Goal: Task Accomplishment & Management: Use online tool/utility

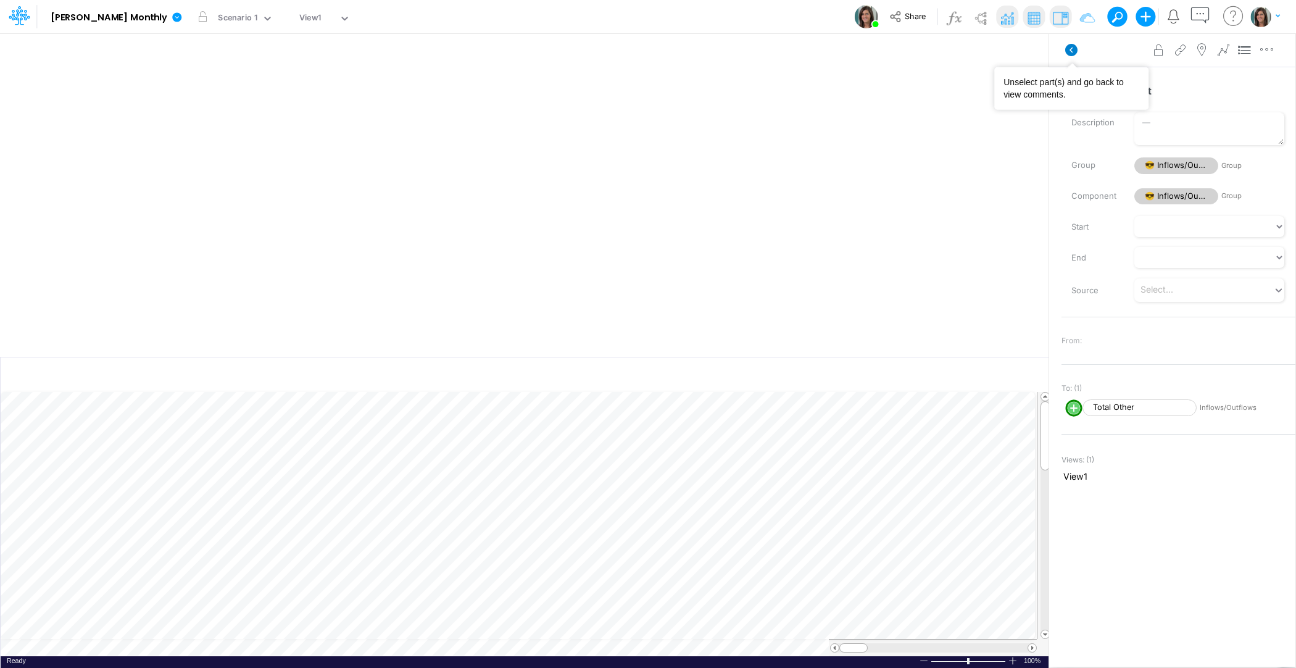
click at [1069, 47] on icon at bounding box center [1071, 50] width 12 height 12
click at [1000, 50] on button "button" at bounding box center [998, 51] width 29 height 22
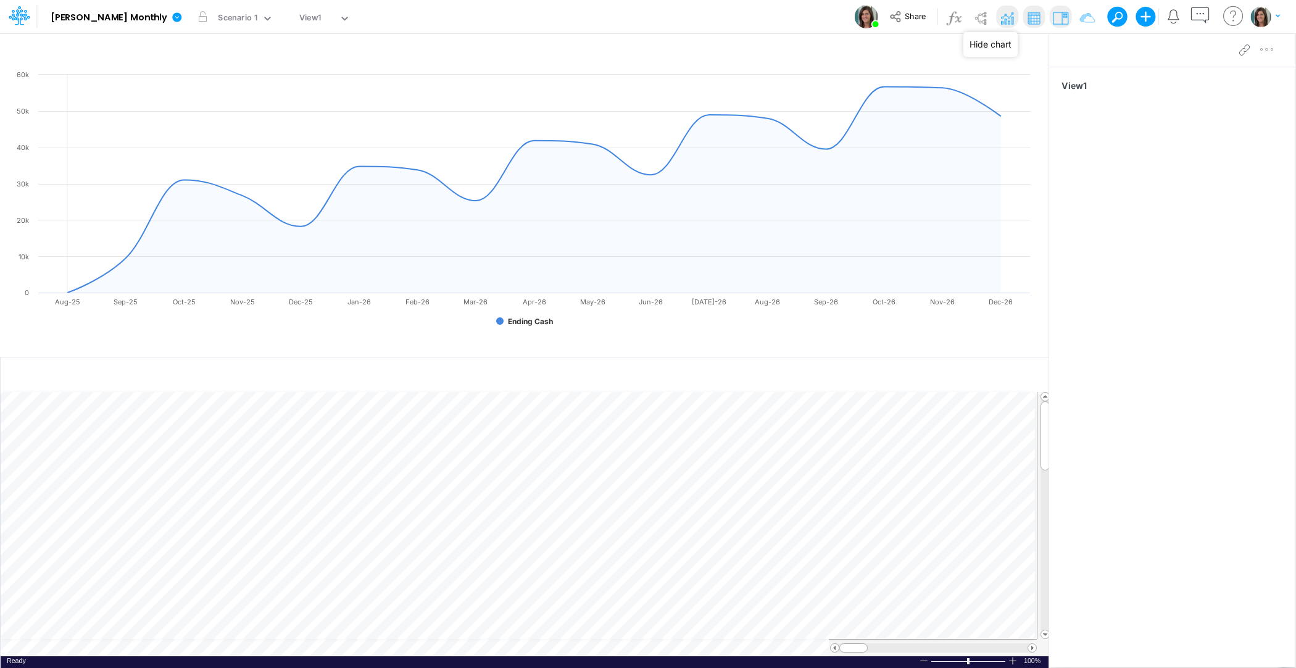
click at [1005, 14] on img at bounding box center [1007, 18] width 20 height 20
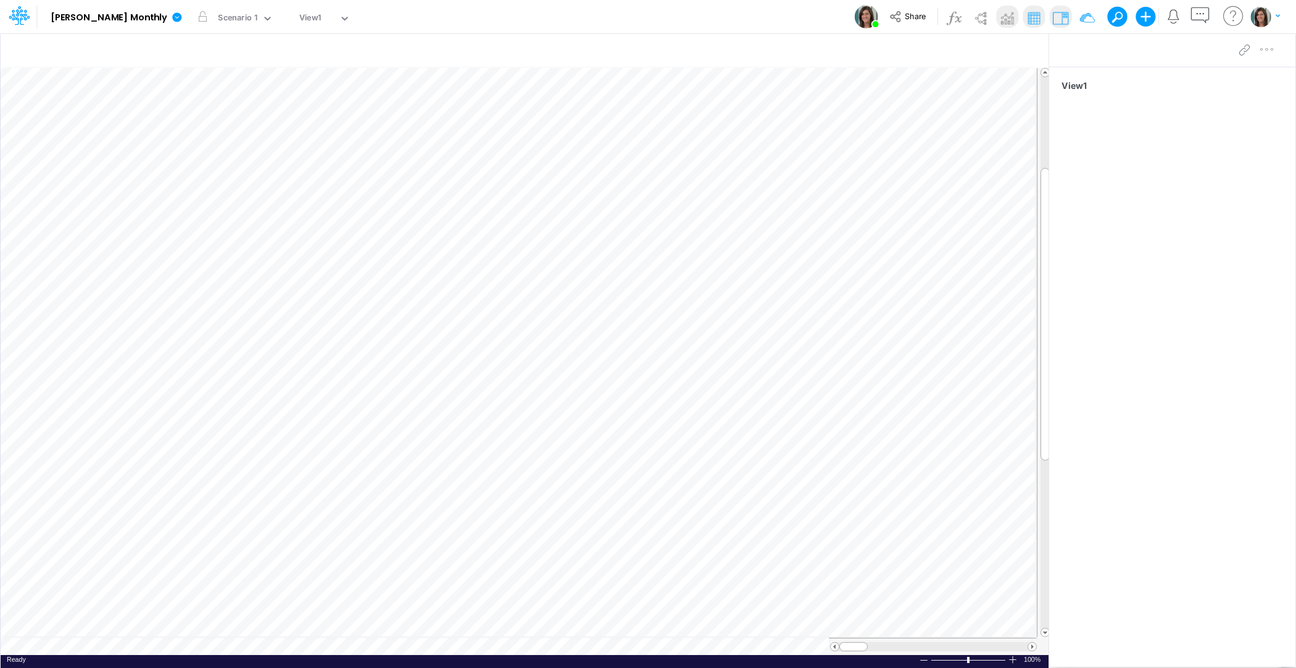
scroll to position [6, 1]
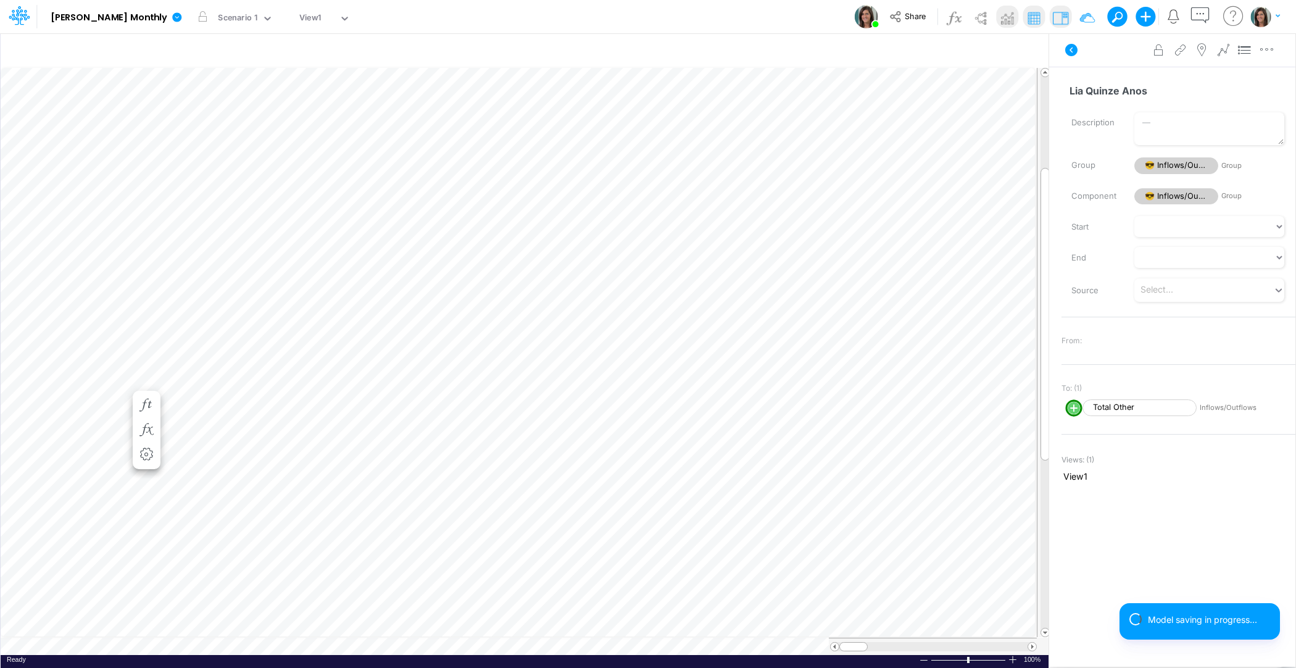
type input "Lia Quinze Anos"
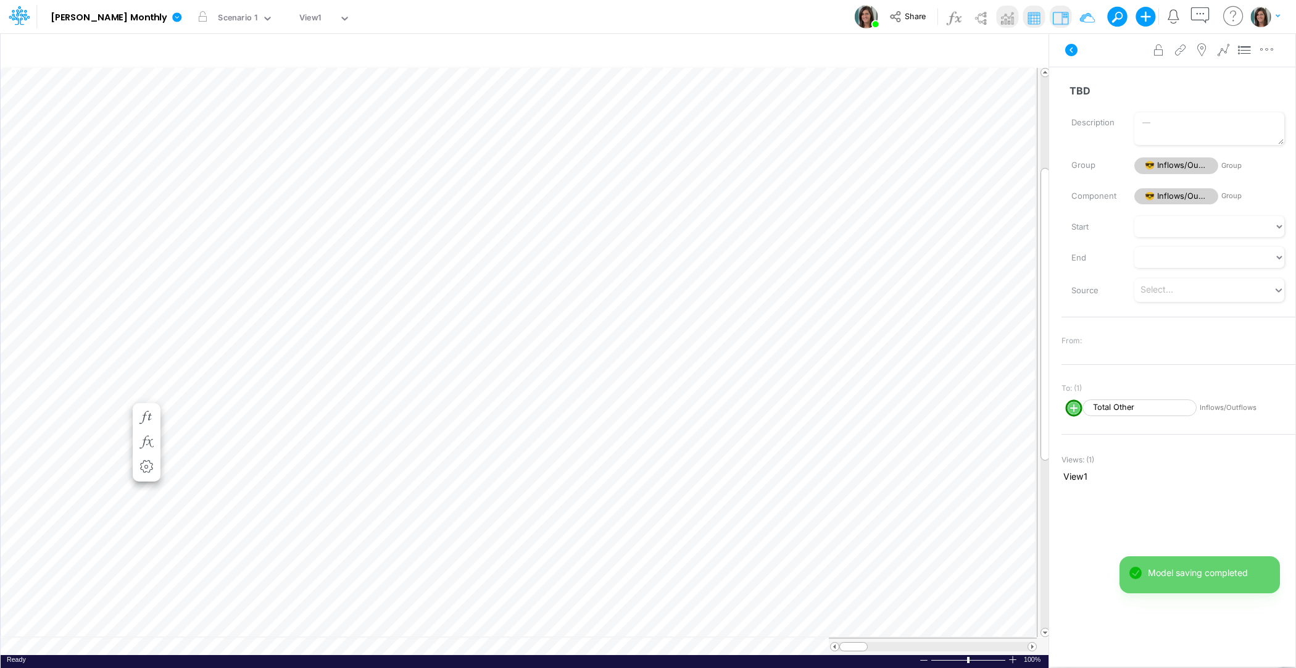
scroll to position [6, 1]
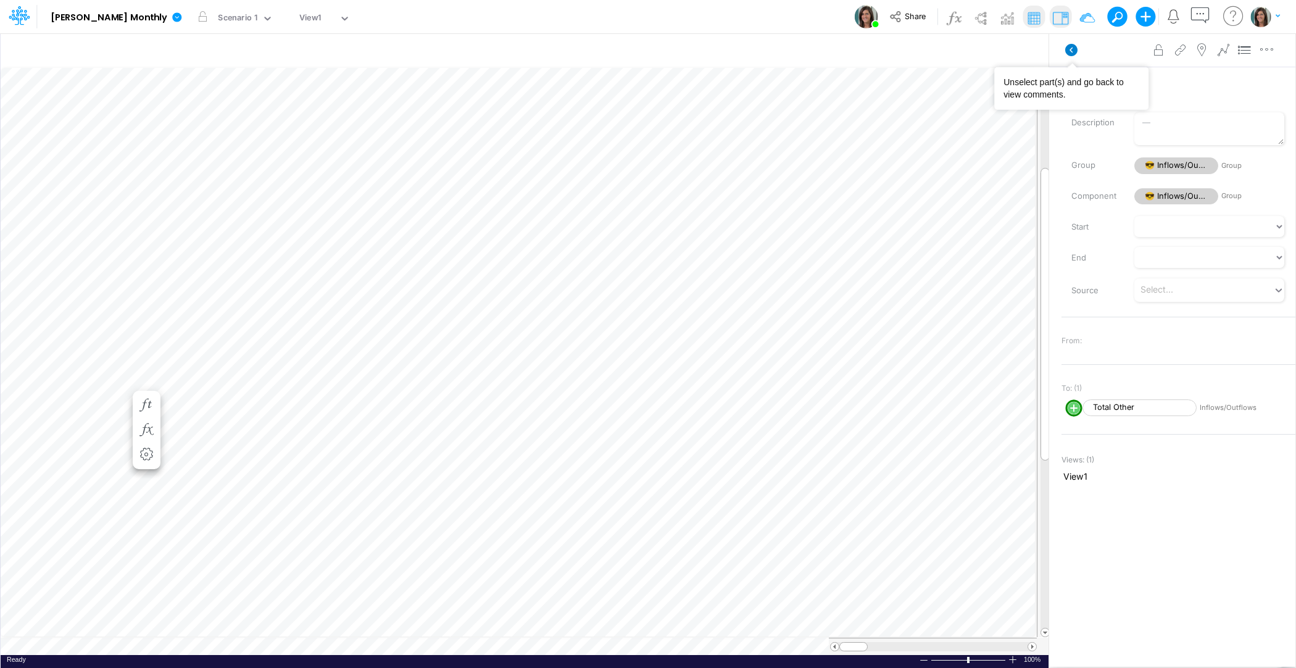
click at [1069, 53] on icon at bounding box center [1071, 50] width 12 height 12
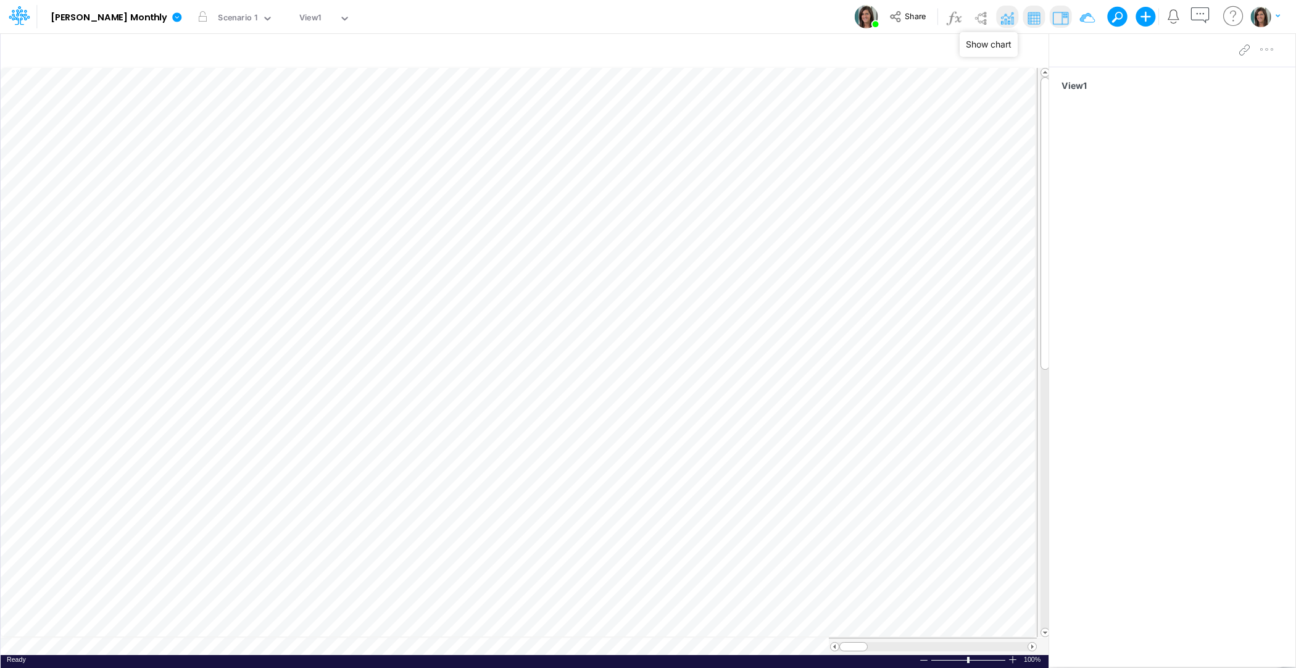
click at [1008, 17] on img at bounding box center [1007, 18] width 20 height 20
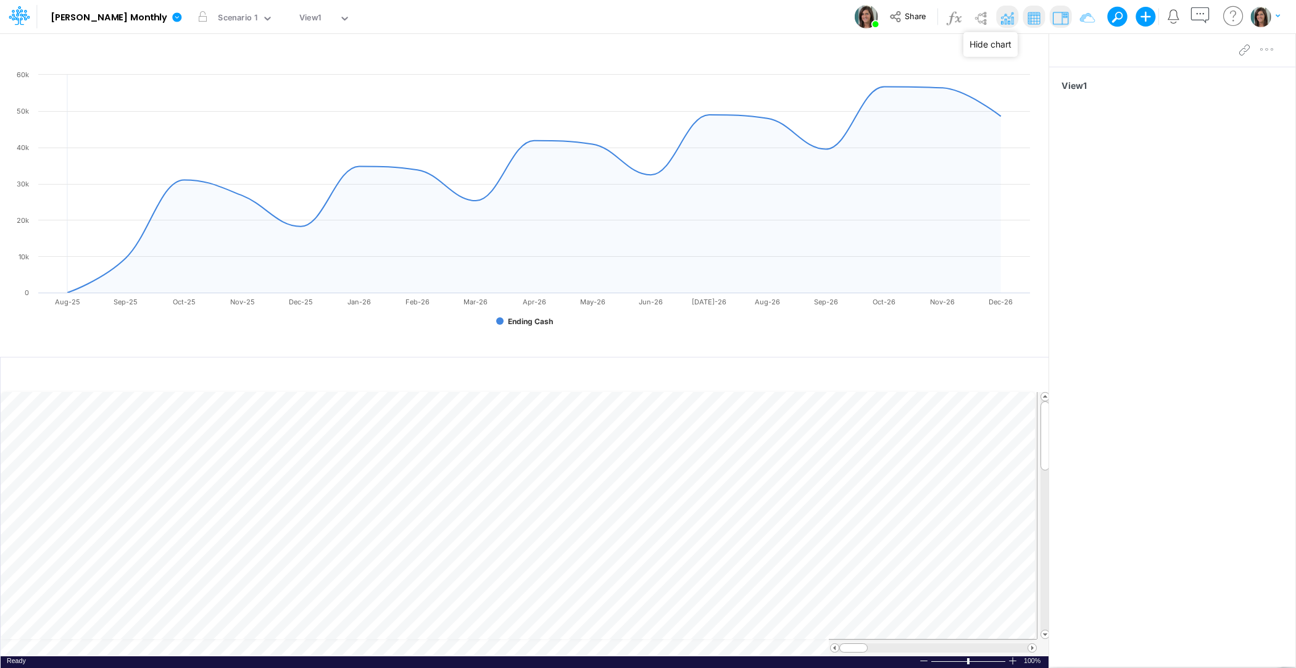
click at [1007, 18] on img at bounding box center [1007, 18] width 20 height 20
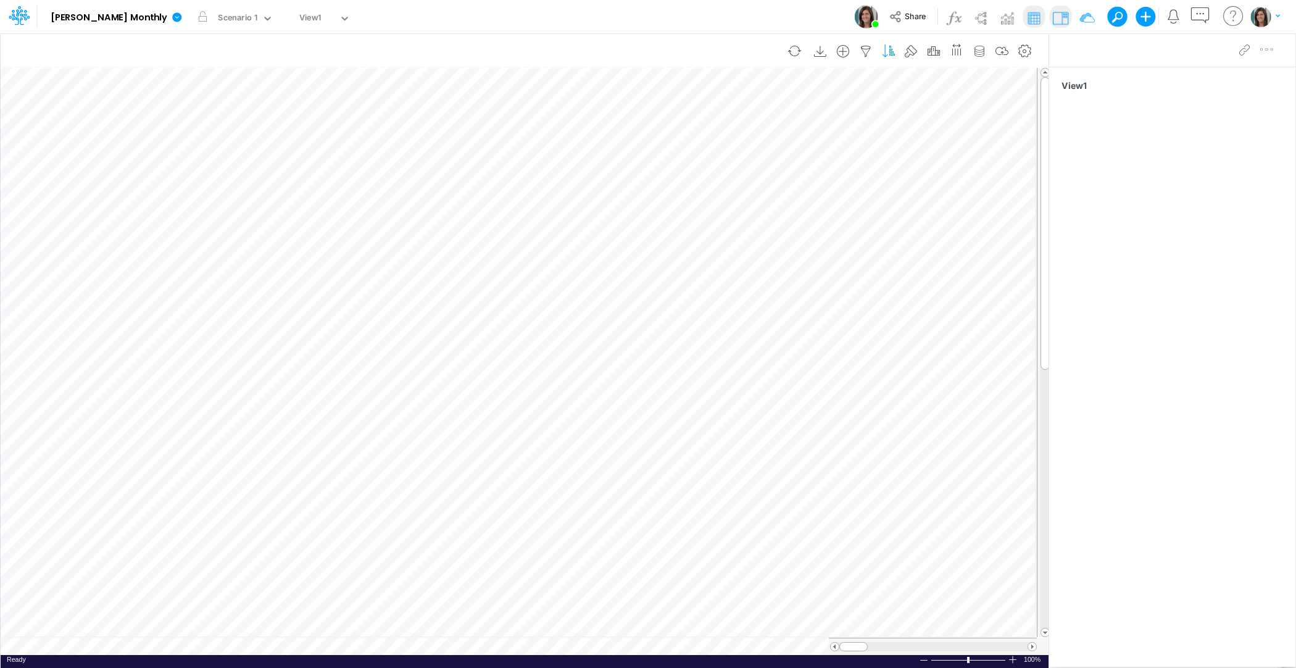
scroll to position [6, 1]
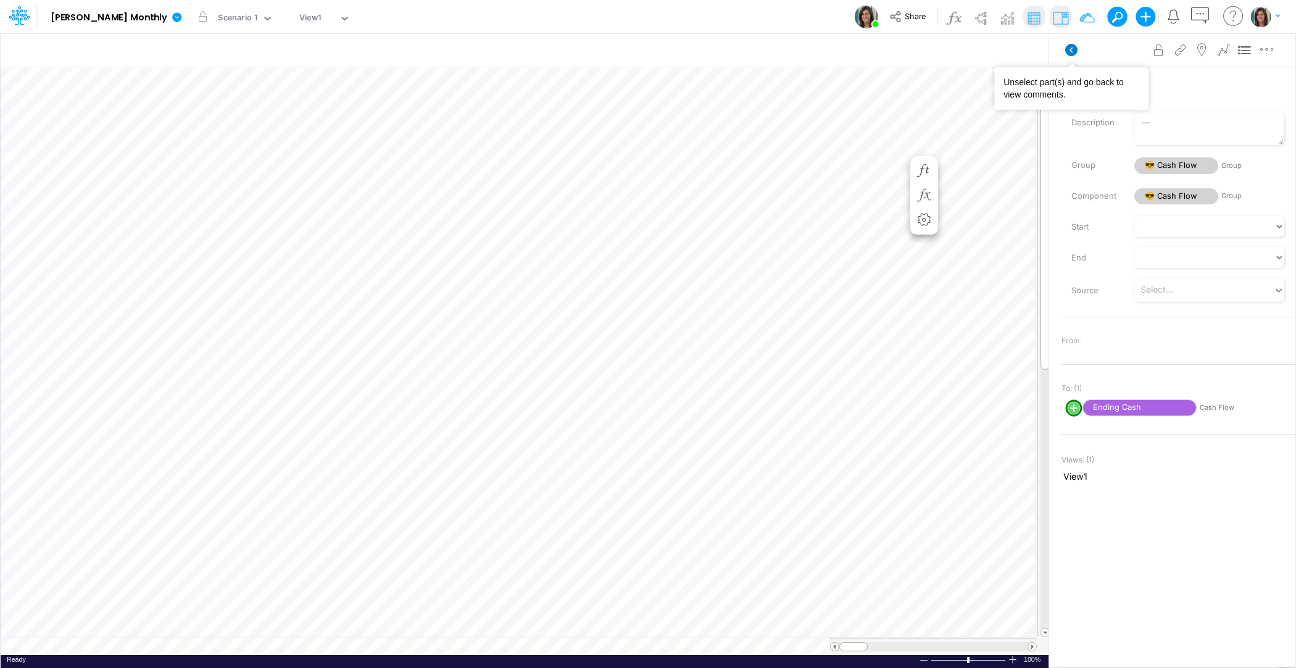
click at [1075, 51] on icon at bounding box center [1071, 50] width 12 height 12
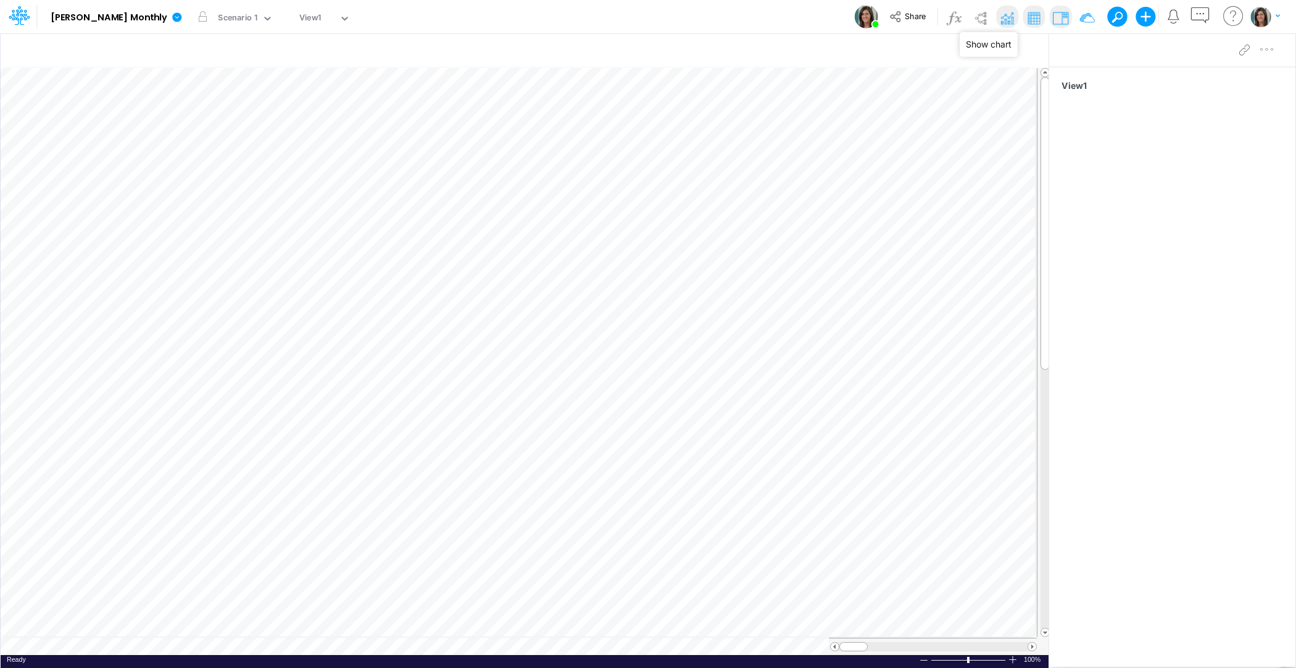
click at [1008, 17] on img at bounding box center [1007, 18] width 20 height 20
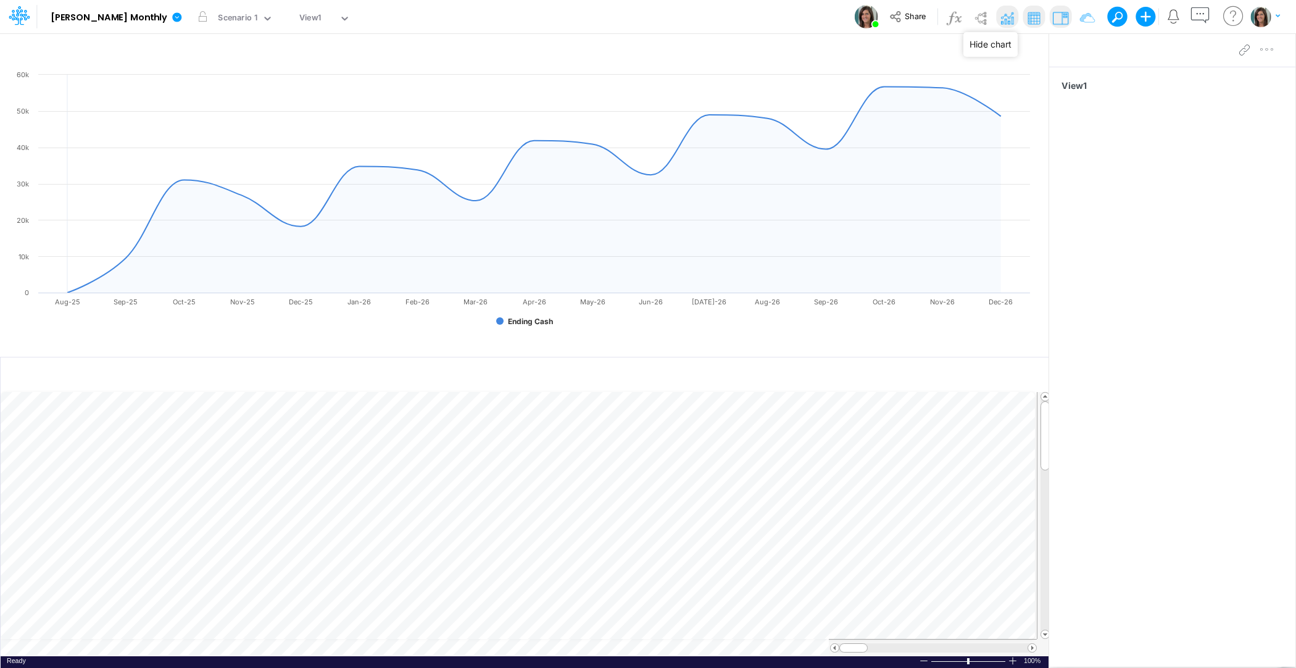
click at [1012, 20] on img at bounding box center [1007, 18] width 20 height 20
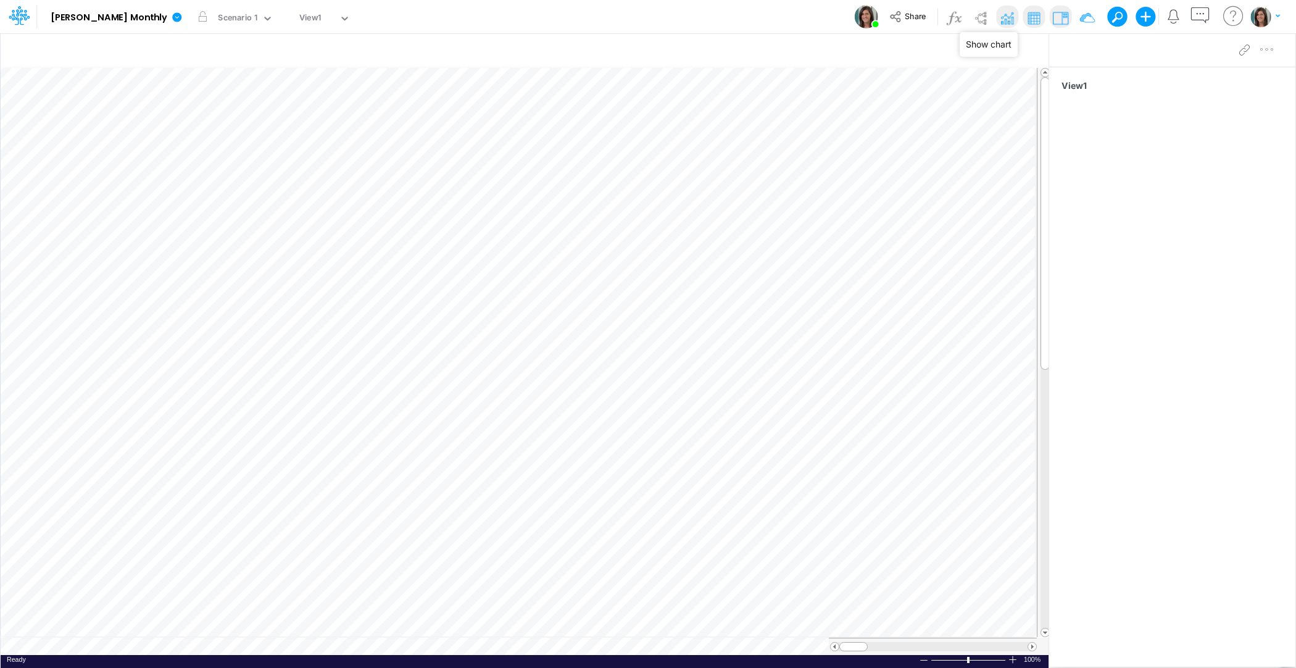
click at [1005, 13] on img at bounding box center [1007, 18] width 20 height 20
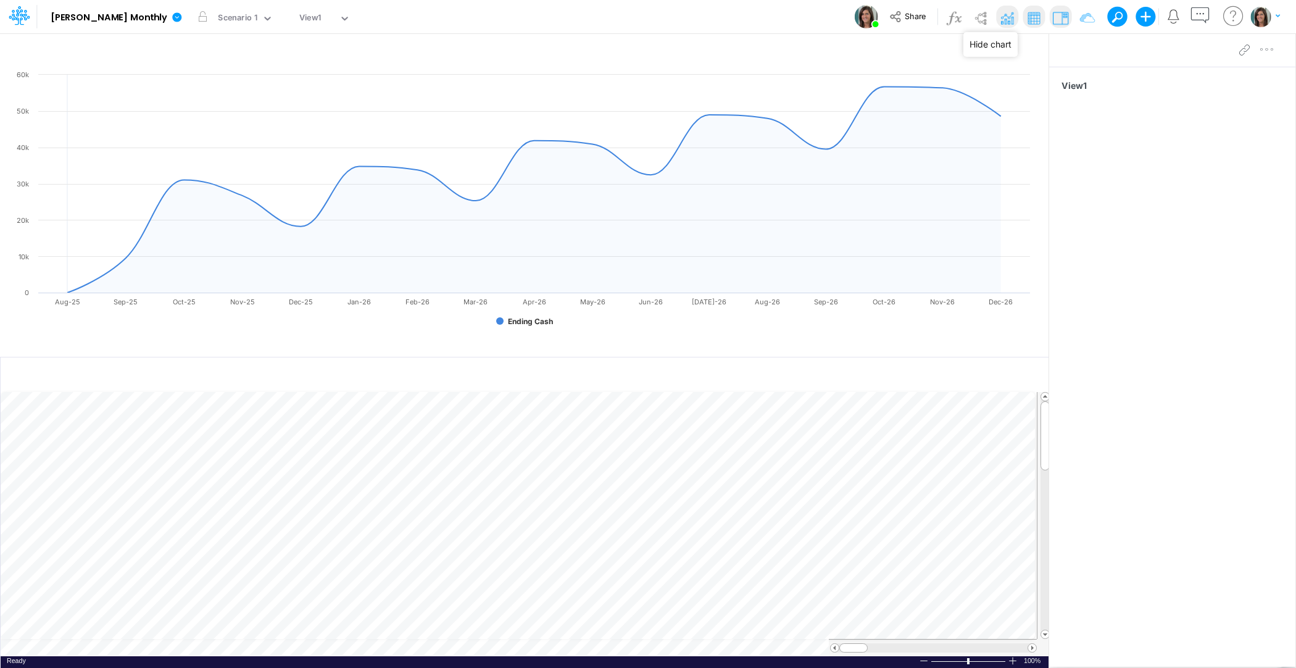
click at [1009, 23] on img at bounding box center [1007, 18] width 20 height 20
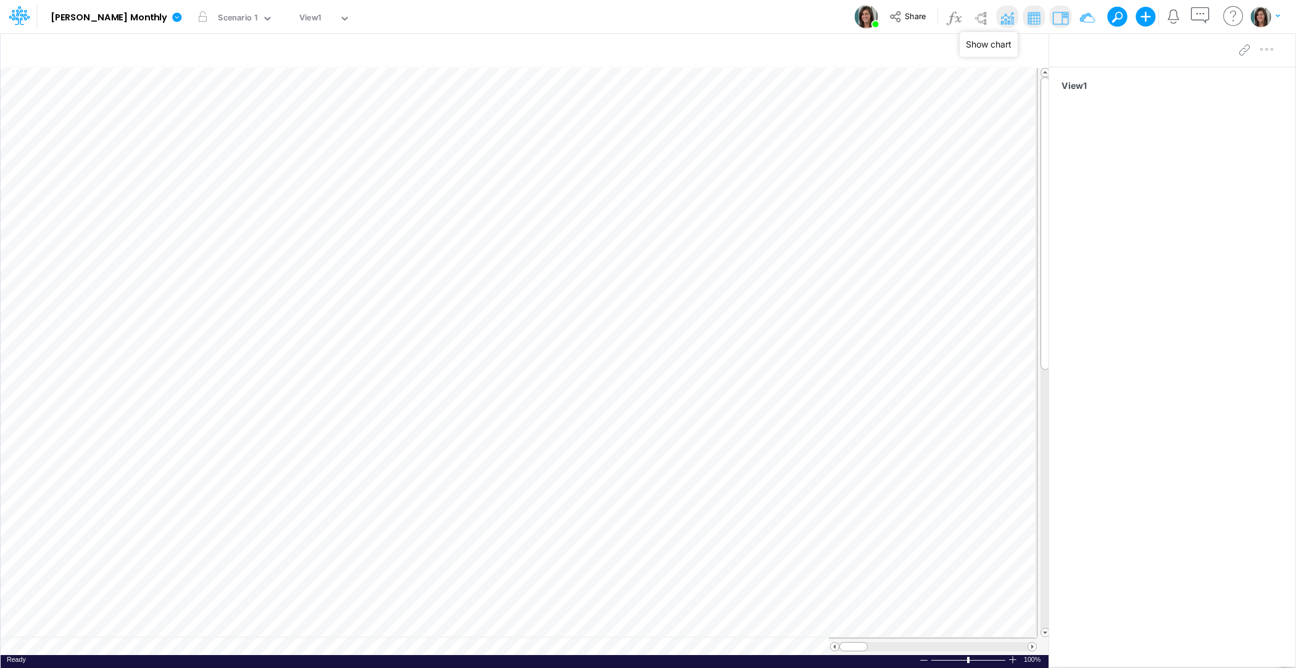
click at [1011, 17] on img at bounding box center [1007, 18] width 20 height 20
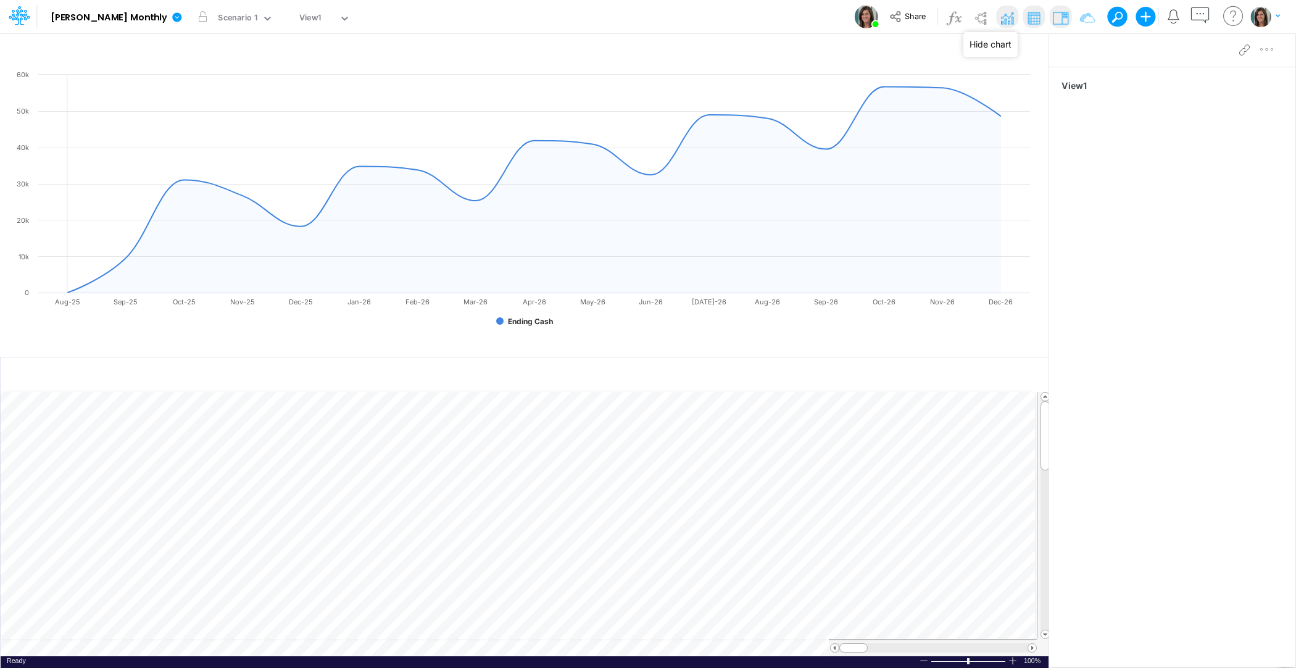
click at [1008, 14] on img at bounding box center [1007, 18] width 20 height 20
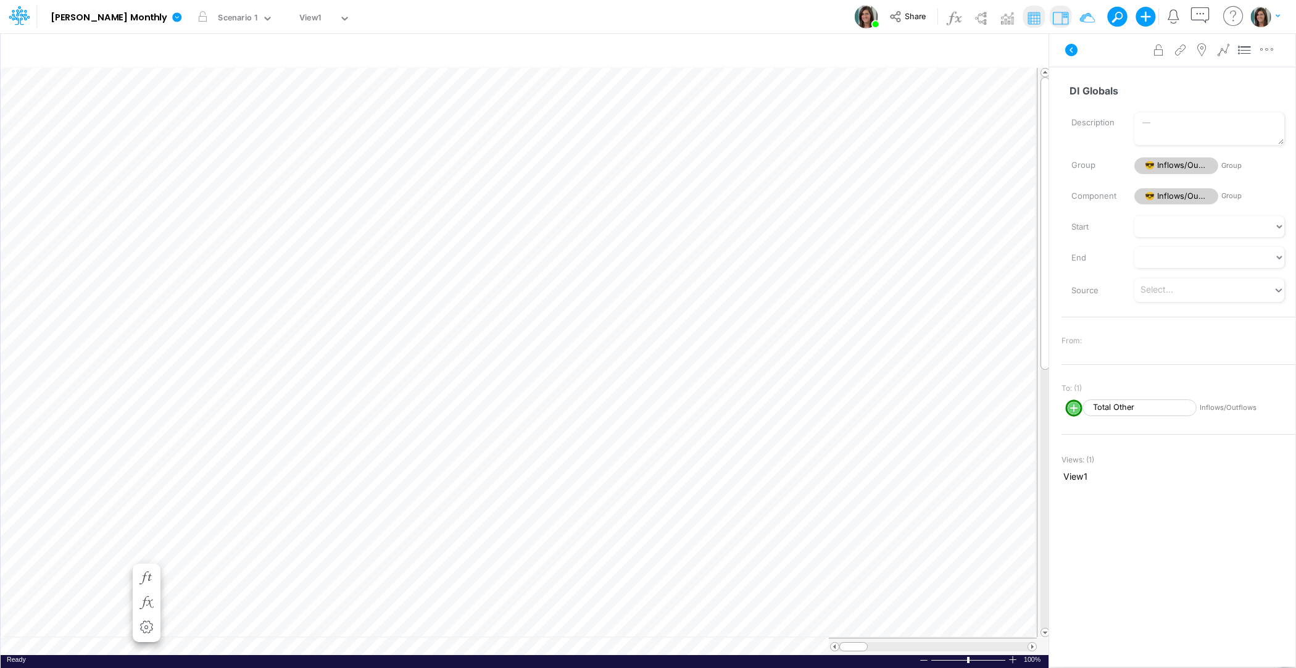
type input "DI Globals"
click at [1074, 52] on icon at bounding box center [1071, 50] width 12 height 12
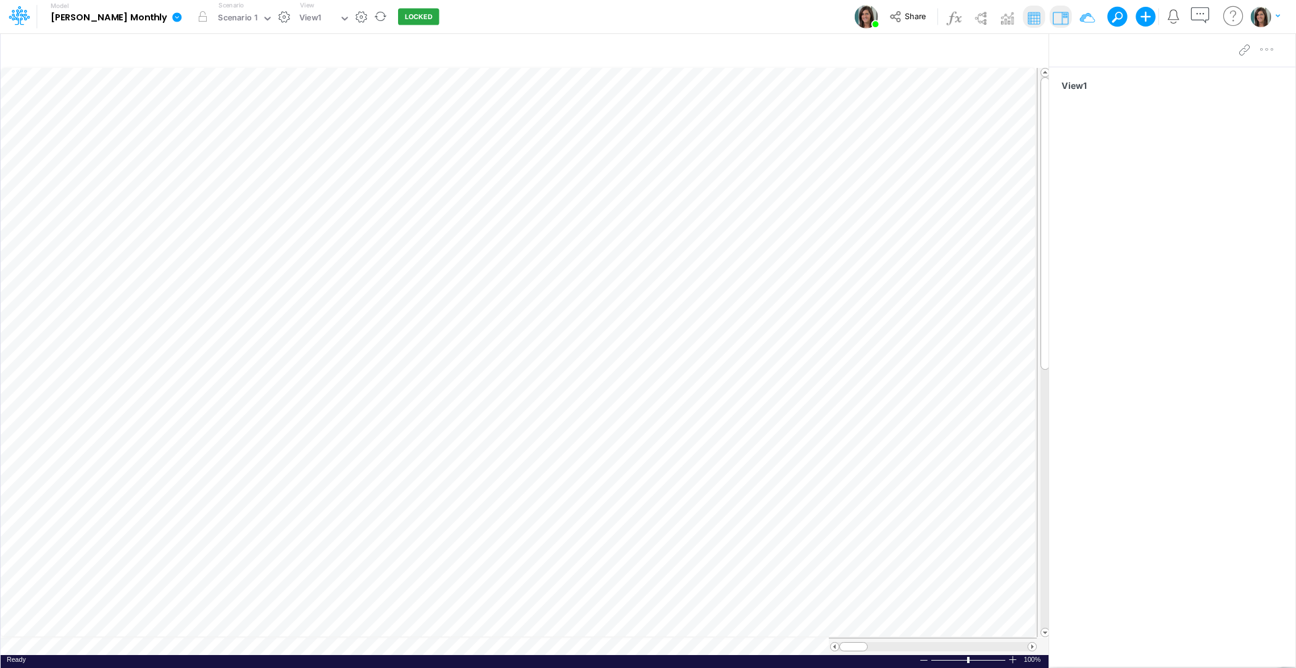
scroll to position [6, 1]
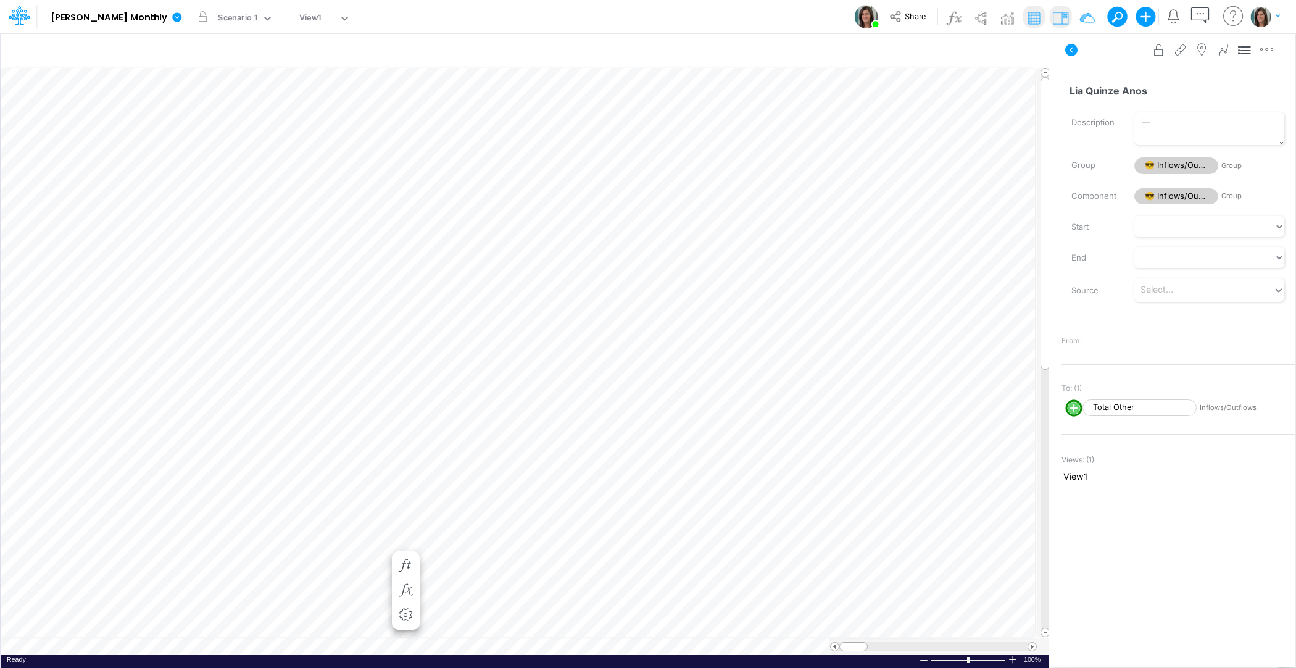
scroll to position [6, 1]
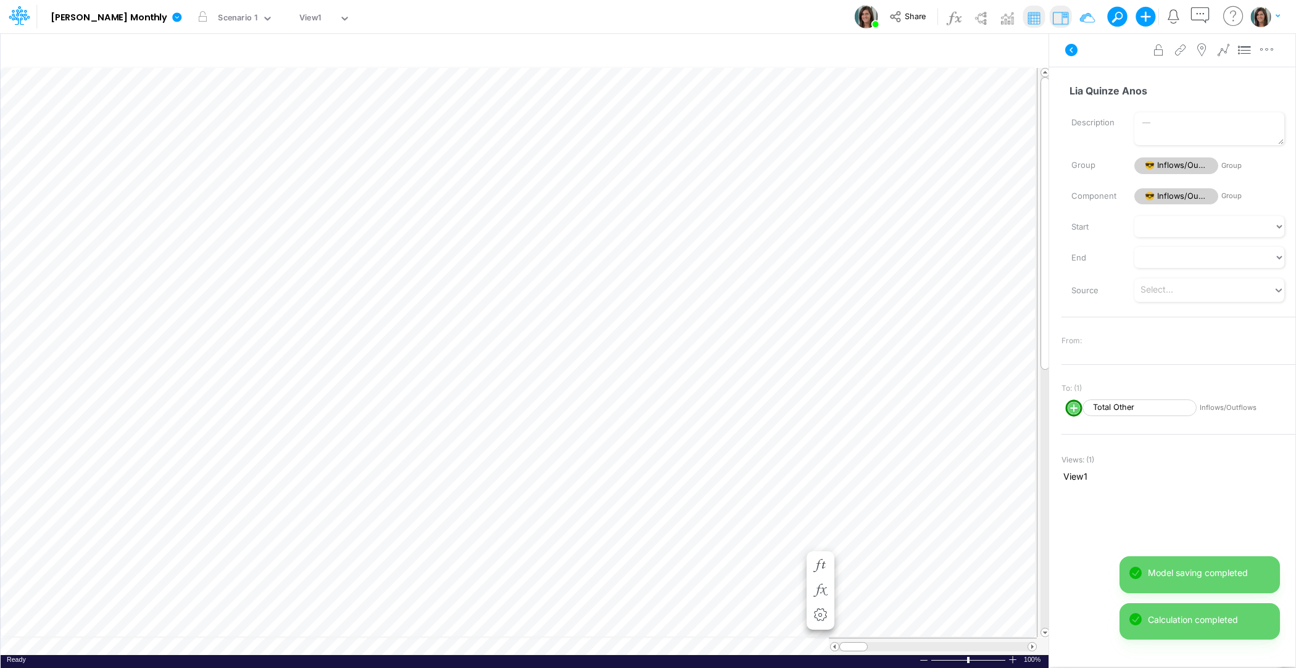
scroll to position [6, 1]
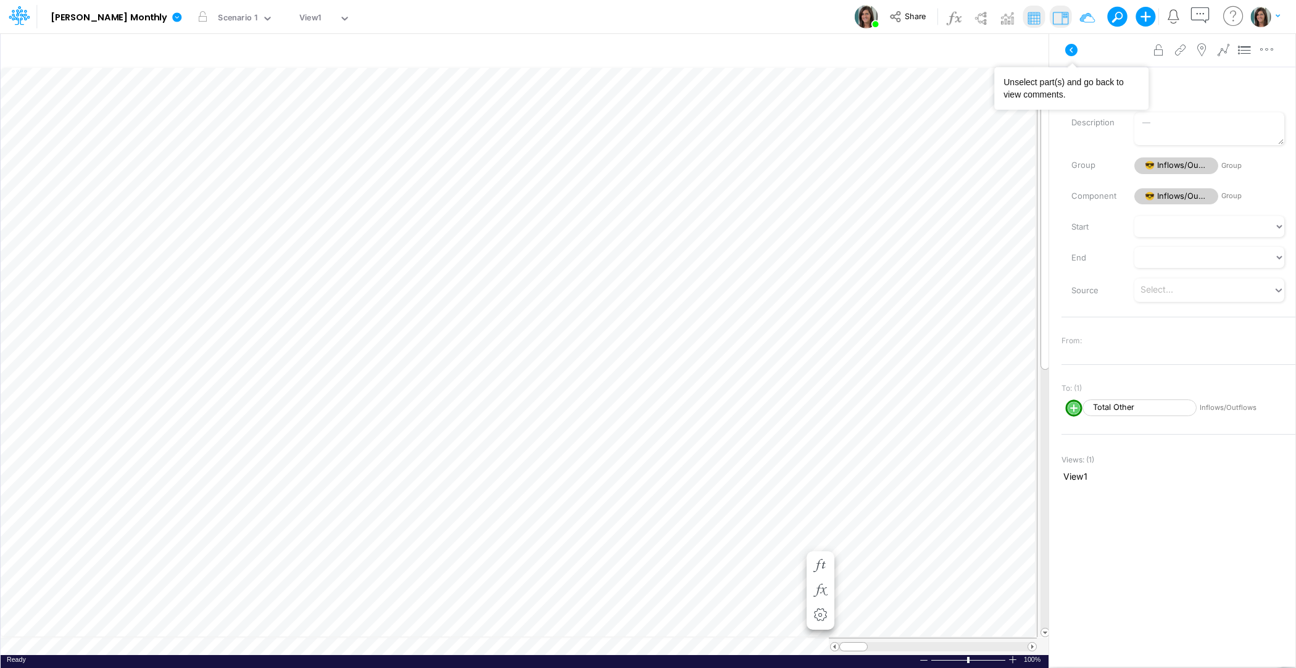
click at [1078, 55] on icon at bounding box center [1071, 50] width 15 height 15
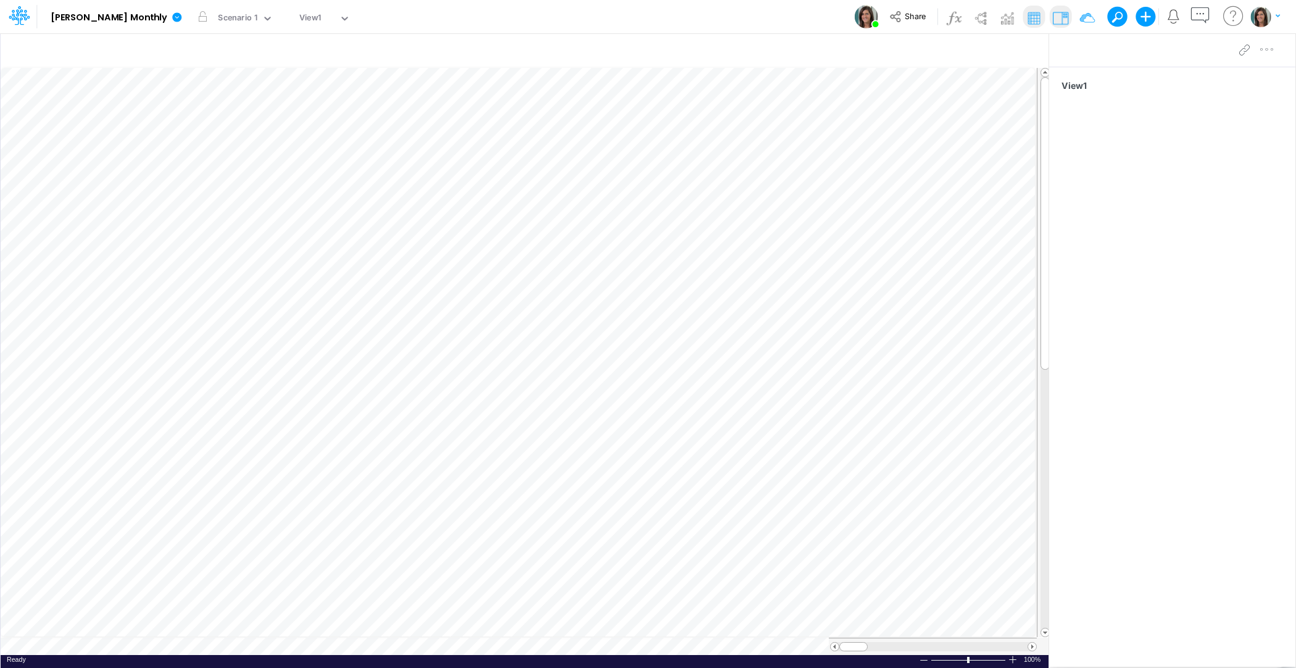
scroll to position [6, 1]
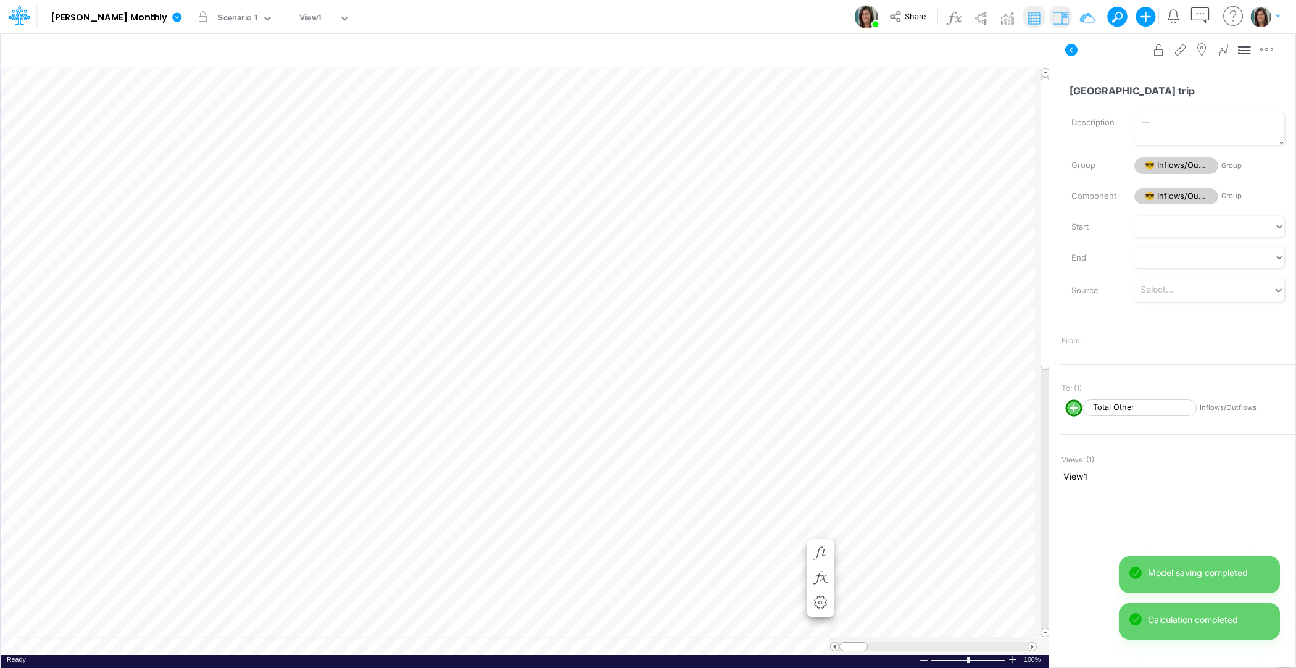
scroll to position [6, 1]
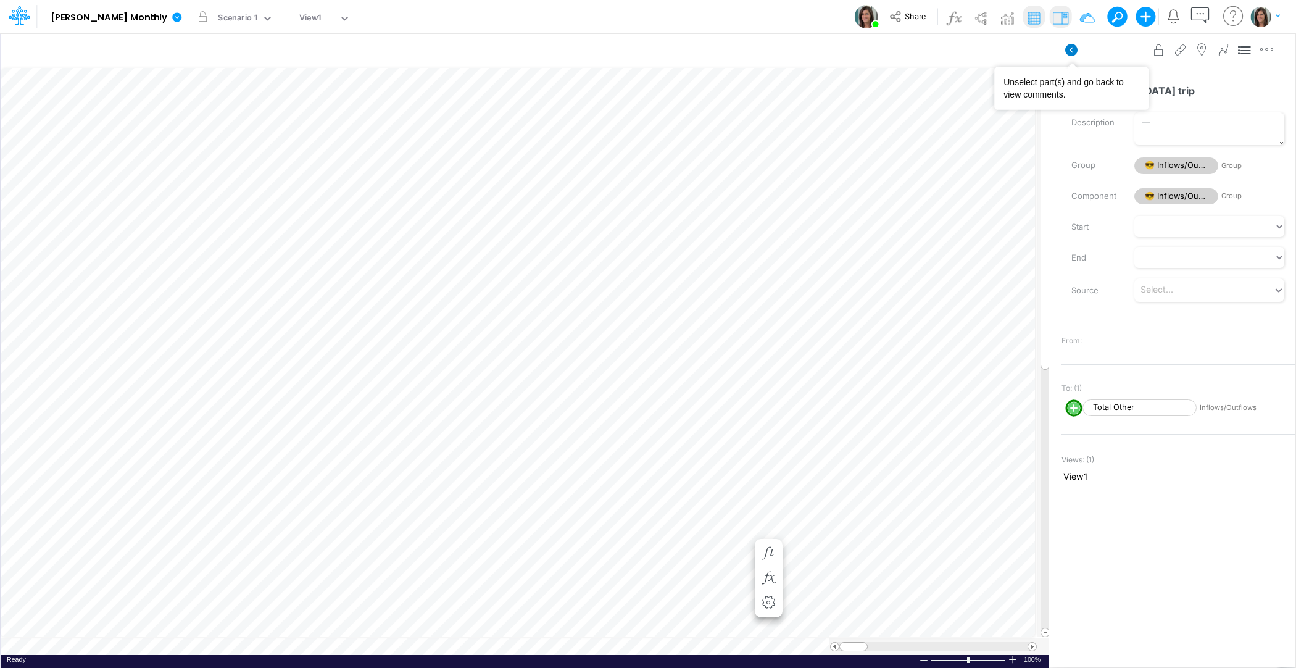
click at [1072, 53] on icon at bounding box center [1071, 50] width 12 height 12
